Goal: Answer question/provide support

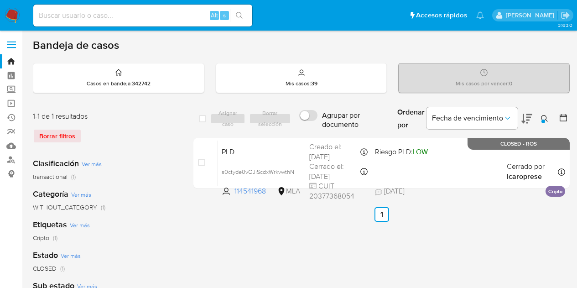
scroll to position [10, 0]
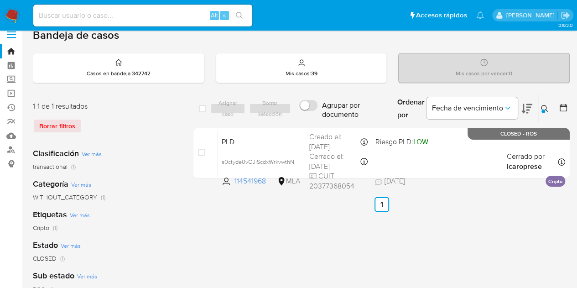
click at [538, 111] on div "Ingrese ID de usuario o caso 114541968 Buscar Borrar filtros" at bounding box center [546, 108] width 16 height 28
click at [542, 110] on div at bounding box center [544, 112] width 4 height 4
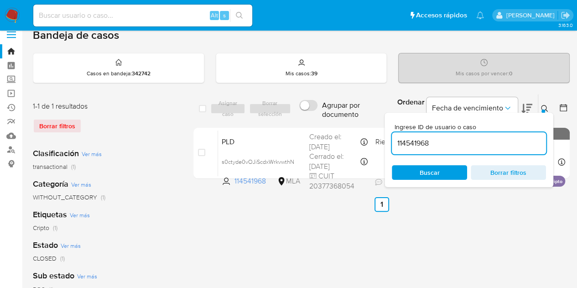
drag, startPoint x: 481, startPoint y: 140, endPoint x: 292, endPoint y: 112, distance: 190.5
click at [292, 112] on div "select-all-cases-checkbox Asignar caso Borrar selección Agrupar por documento O…" at bounding box center [381, 109] width 376 height 30
type input "66836369"
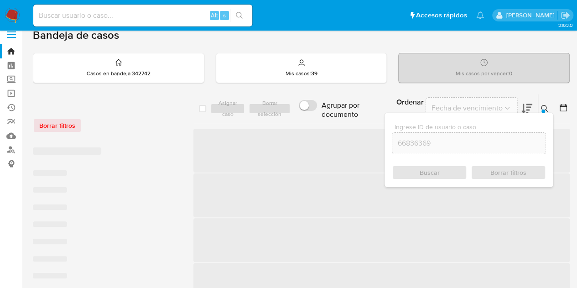
click at [546, 105] on icon at bounding box center [544, 108] width 7 height 7
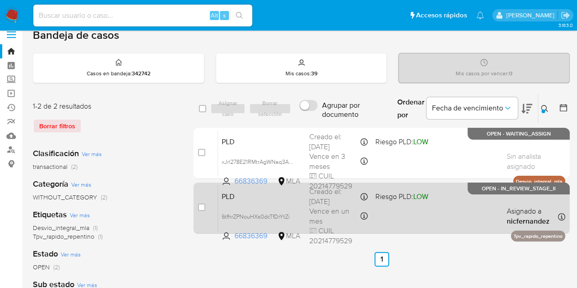
click at [282, 196] on span "PLD" at bounding box center [262, 196] width 80 height 12
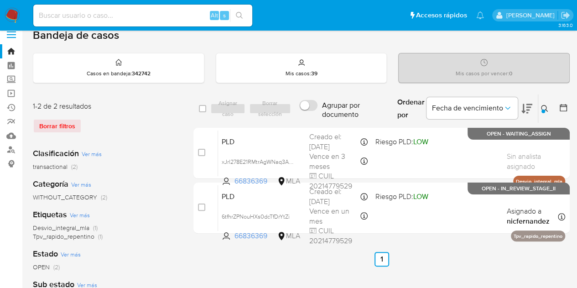
click at [546, 106] on icon at bounding box center [544, 108] width 7 height 7
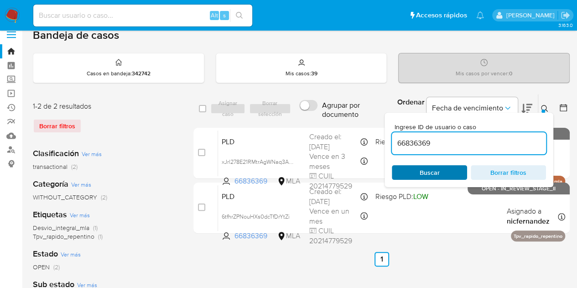
click at [440, 172] on span "Buscar" at bounding box center [429, 172] width 63 height 13
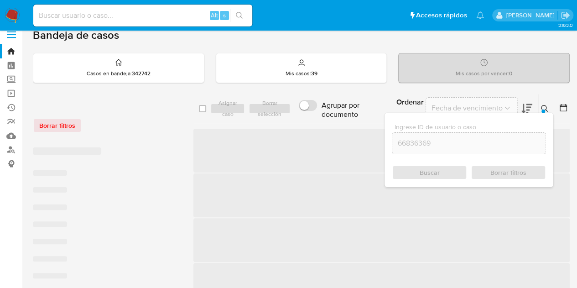
click at [545, 110] on icon at bounding box center [544, 108] width 7 height 7
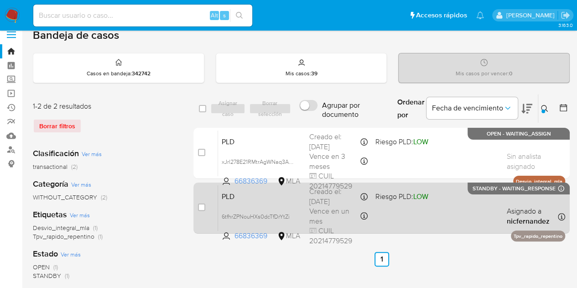
click at [271, 204] on div "PLD 6tfhrZPNouHXs0dcTfDrYtZi 66836369 MLA Riesgo PLD: LOW Creado el: 12/09/2025…" at bounding box center [391, 208] width 347 height 46
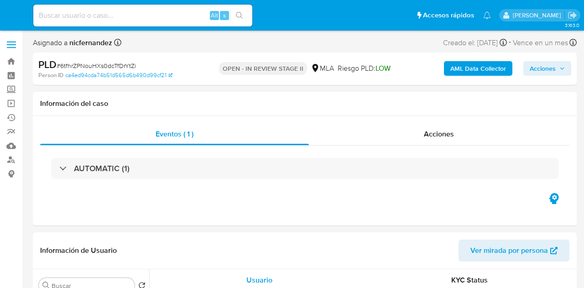
select select "10"
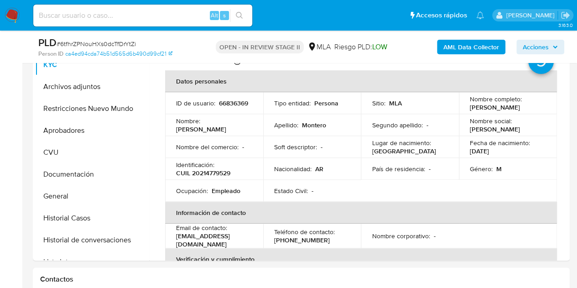
scroll to position [369, 0]
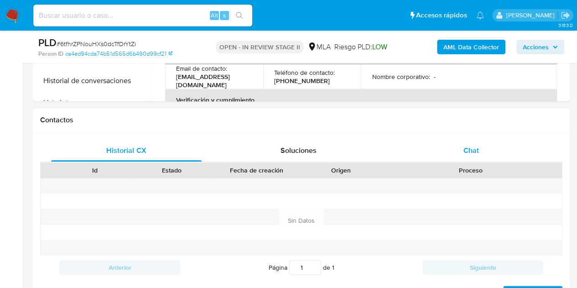
click at [494, 154] on div "Chat" at bounding box center [471, 151] width 151 height 22
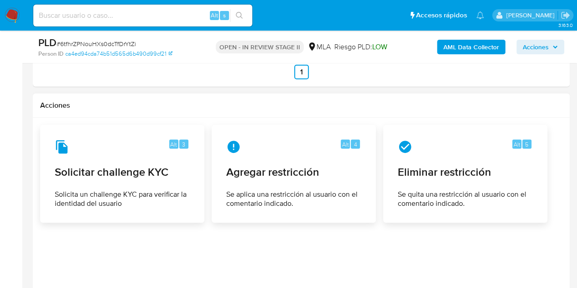
scroll to position [1393, 0]
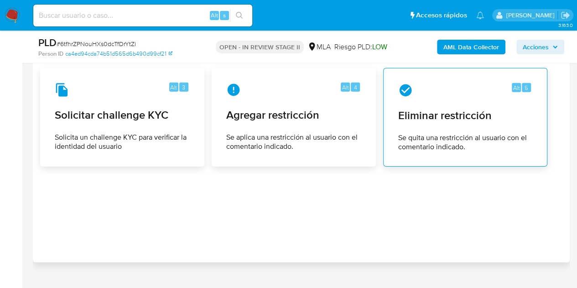
click at [453, 125] on div "Alt 5 Eliminar restricción Se quita una restricción al usuario con el comentari…" at bounding box center [465, 117] width 149 height 83
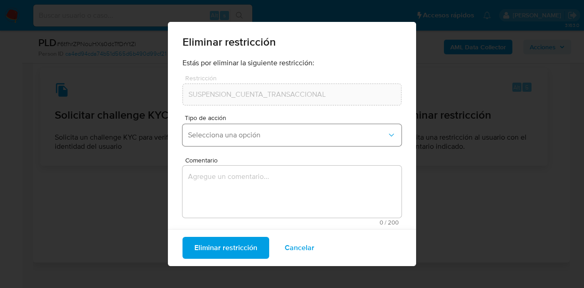
click at [272, 136] on span "Selecciona una opción" at bounding box center [287, 134] width 199 height 9
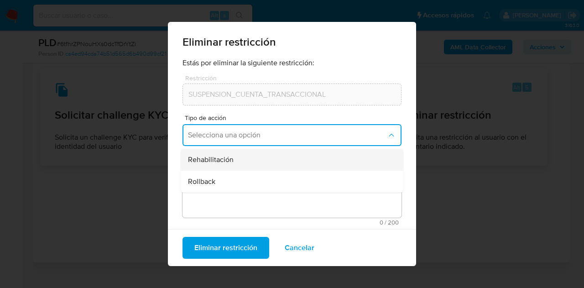
click at [251, 167] on div "Rehabilitación" at bounding box center [289, 160] width 203 height 22
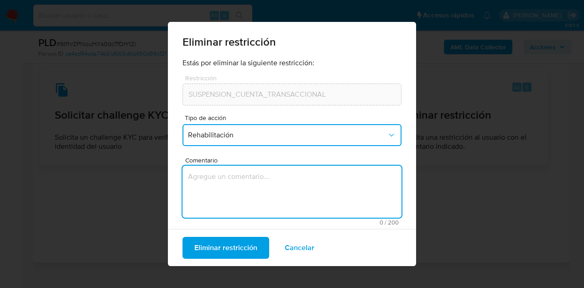
click at [250, 177] on textarea "Comentario" at bounding box center [292, 192] width 219 height 52
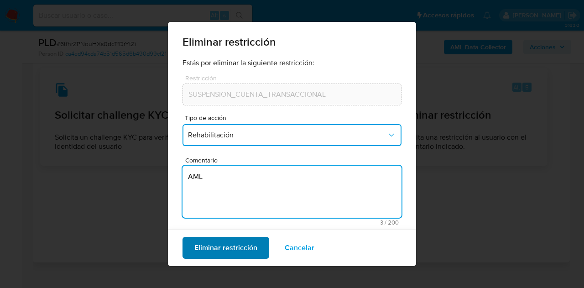
type textarea "AML"
click at [220, 249] on span "Eliminar restricción" at bounding box center [225, 248] width 63 height 20
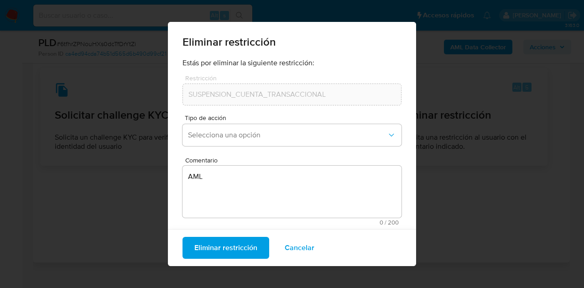
click at [307, 249] on span "Cancelar" at bounding box center [300, 248] width 30 height 20
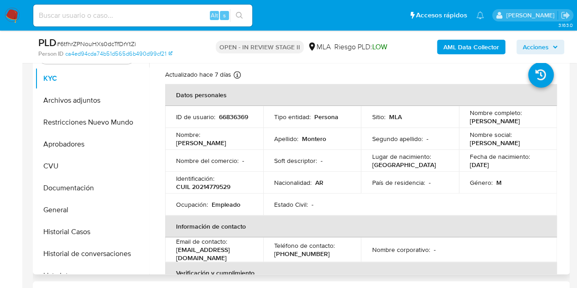
scroll to position [194, 0]
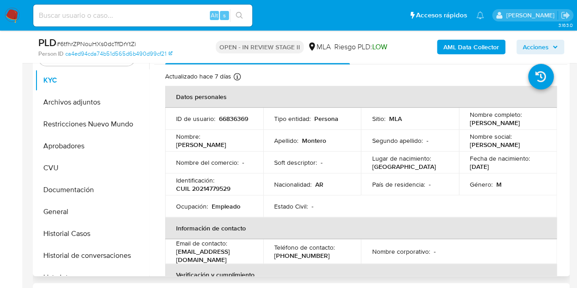
drag, startPoint x: 204, startPoint y: 141, endPoint x: 246, endPoint y: 145, distance: 42.2
click at [246, 145] on td "Nombre : Gonzalo Martin" at bounding box center [214, 141] width 98 height 22
copy p "[PERSON_NAME]"
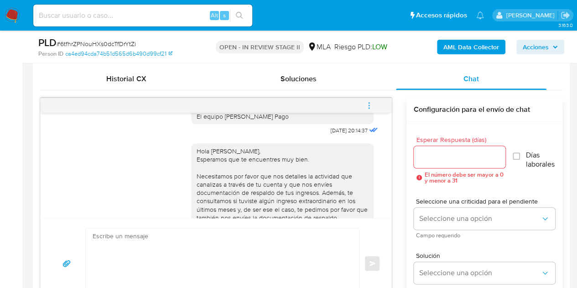
scroll to position [1017, 0]
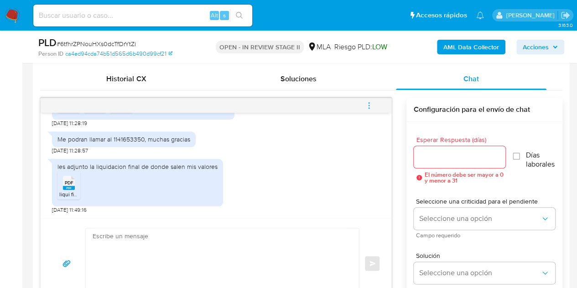
click at [188, 235] on textarea at bounding box center [220, 263] width 255 height 70
paste textarea "[PERSON_NAME], ¡Muchas gracias por tu respuesta! Confirmamos la recepción de la…"
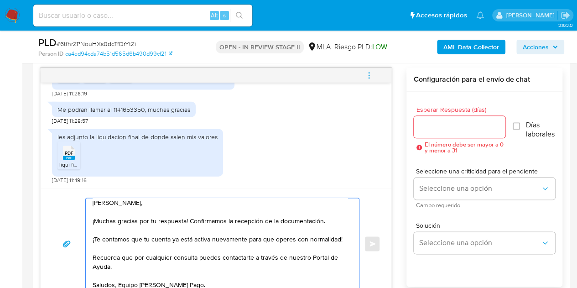
scroll to position [489, 0]
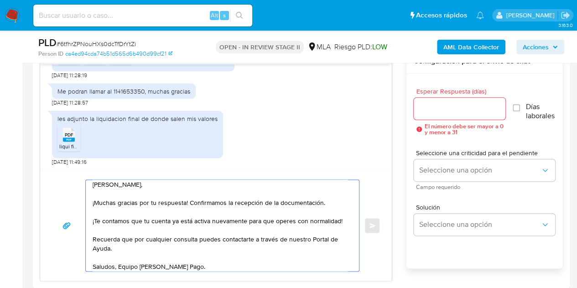
type textarea "[PERSON_NAME], ¡Muchas gracias por tu respuesta! Confirmamos la recepción de la…"
click at [474, 109] on input "Esperar Respuesta (días)" at bounding box center [460, 109] width 92 height 12
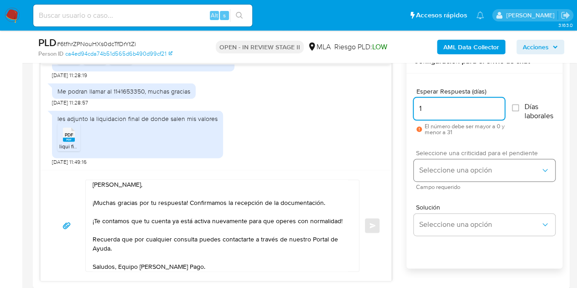
type input "1"
click at [436, 159] on button "Seleccione una opción" at bounding box center [484, 170] width 141 height 22
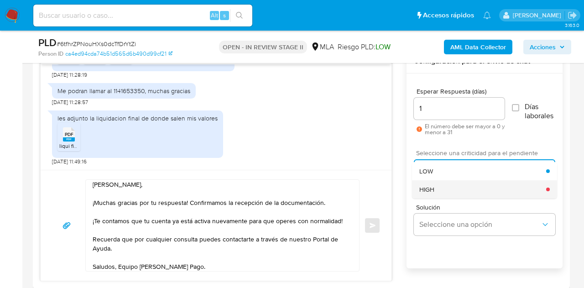
click at [432, 194] on div "HIGH" at bounding box center [482, 189] width 127 height 18
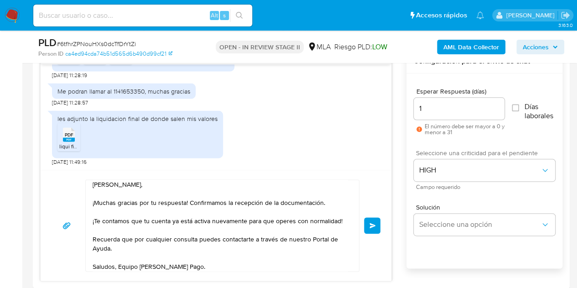
click at [395, 192] on div "17/09/2025 14:24:59 Hola, Esperamos que te encuentres muy bien. Te consultamos …" at bounding box center [301, 165] width 522 height 232
click at [374, 224] on span "Enviar" at bounding box center [373, 225] width 6 height 5
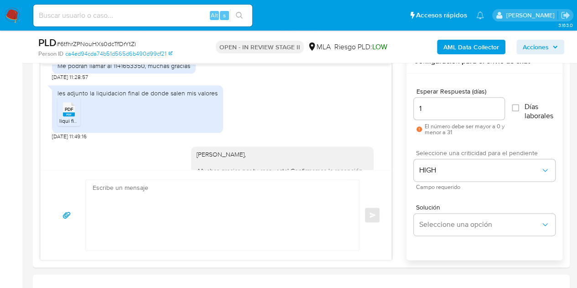
scroll to position [0, 0]
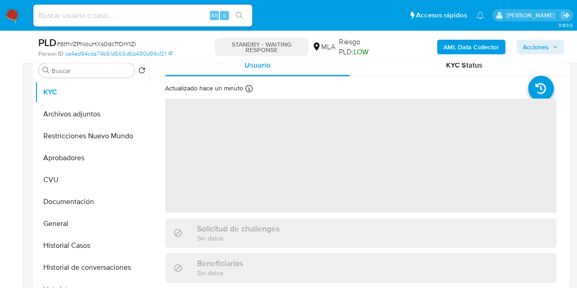
scroll to position [187, 0]
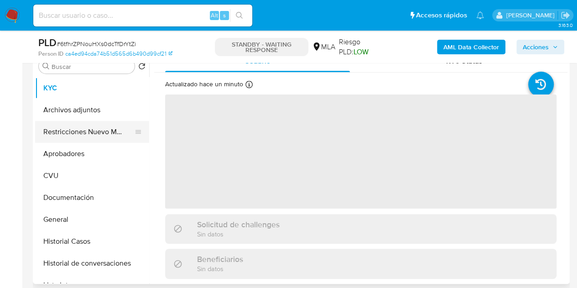
select select "10"
click at [79, 129] on button "Restricciones Nuevo Mundo" at bounding box center [88, 132] width 107 height 22
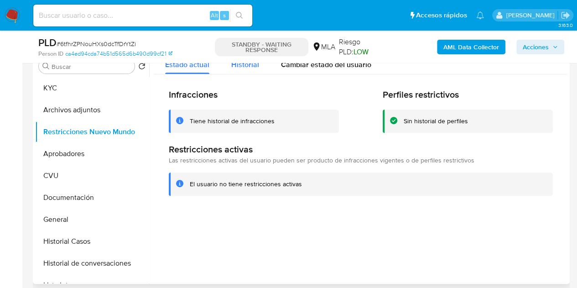
click at [244, 71] on div "Historial" at bounding box center [245, 62] width 28 height 24
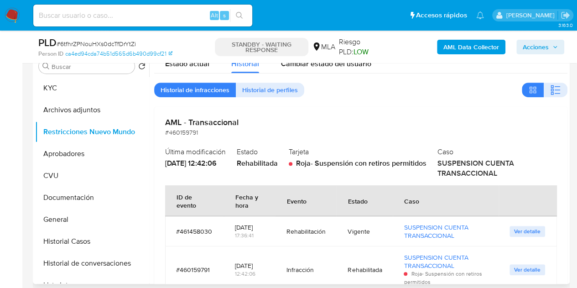
scroll to position [0, 0]
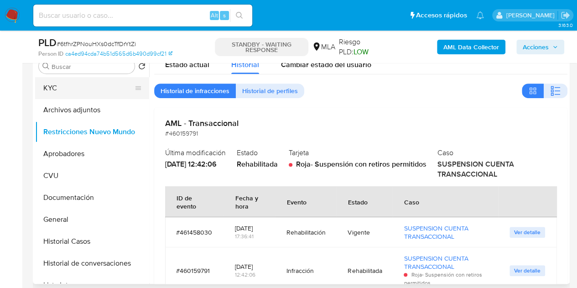
click at [75, 93] on button "KYC" at bounding box center [88, 88] width 107 height 22
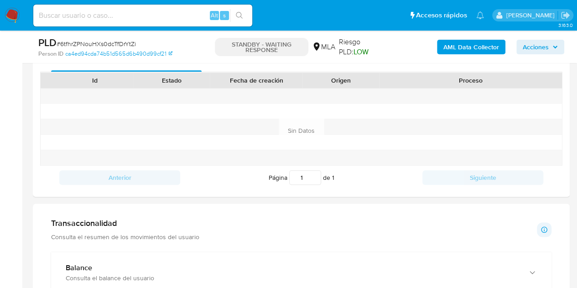
scroll to position [407, 0]
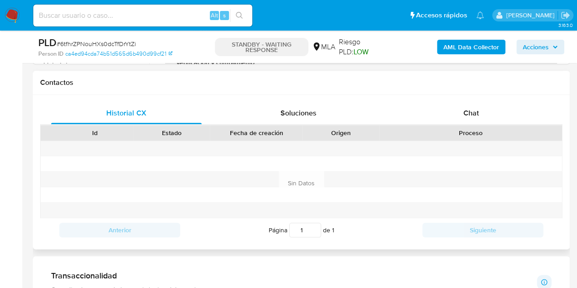
drag, startPoint x: 490, startPoint y: 125, endPoint x: 467, endPoint y: 129, distance: 22.8
click at [490, 125] on div "Proceso" at bounding box center [471, 133] width 183 height 16
click at [466, 116] on span "Chat" at bounding box center [472, 113] width 16 height 10
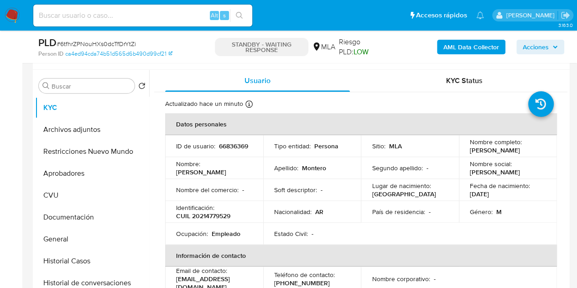
scroll to position [153, 0]
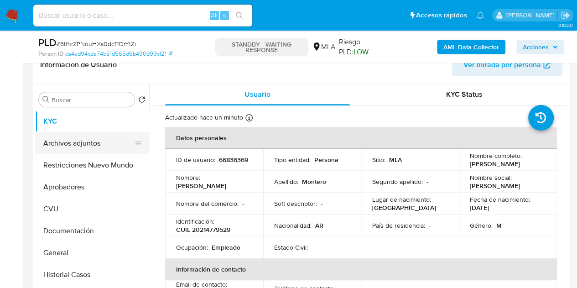
click at [73, 152] on button "Archivos adjuntos" at bounding box center [88, 143] width 107 height 22
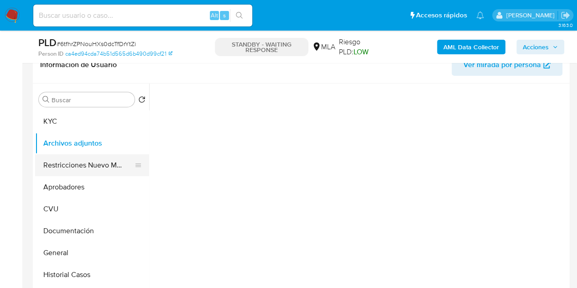
click at [69, 172] on button "Restricciones Nuevo Mundo" at bounding box center [88, 165] width 107 height 22
